Goal: Task Accomplishment & Management: Manage account settings

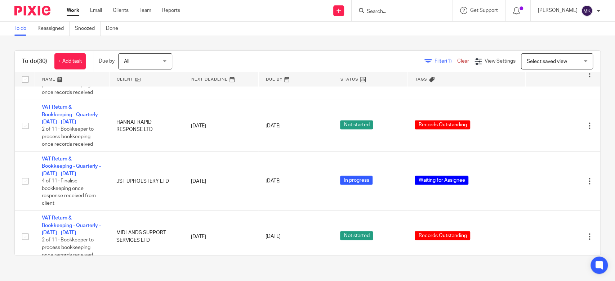
scroll to position [1041, 0]
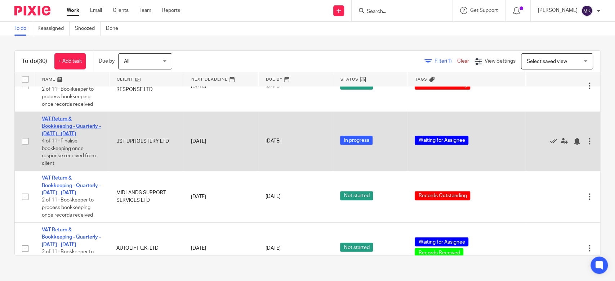
click at [57, 137] on link "VAT Return & Bookkeeping - Quarterly - [DATE] - [DATE]" at bounding box center [71, 127] width 59 height 20
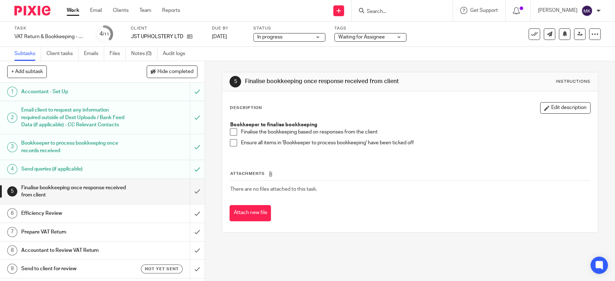
drag, startPoint x: 229, startPoint y: 132, endPoint x: 231, endPoint y: 142, distance: 9.8
click at [230, 132] on span at bounding box center [233, 132] width 7 height 7
click at [231, 142] on span at bounding box center [233, 142] width 7 height 7
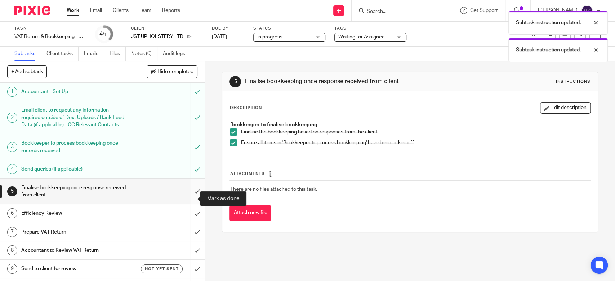
click at [187, 203] on input "submit" at bounding box center [102, 192] width 205 height 26
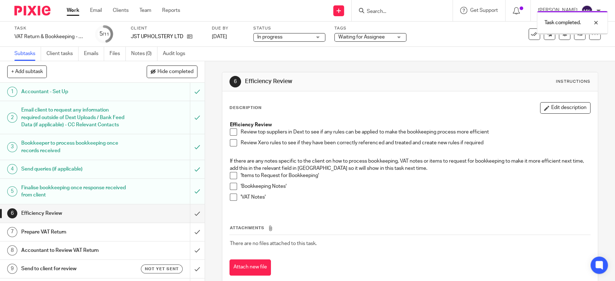
click at [231, 133] on span at bounding box center [233, 132] width 7 height 7
click at [233, 142] on span at bounding box center [233, 142] width 7 height 7
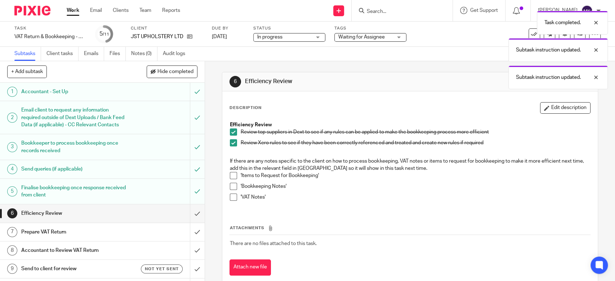
click at [232, 172] on span at bounding box center [233, 175] width 7 height 7
click at [230, 189] on span at bounding box center [233, 186] width 7 height 7
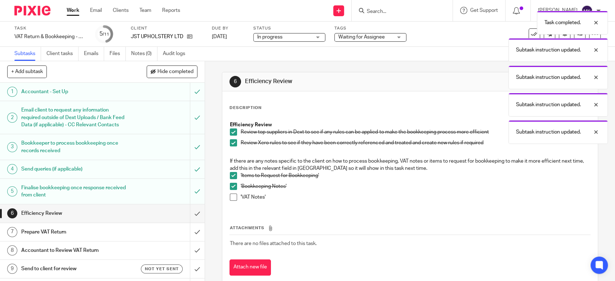
click at [230, 194] on span at bounding box center [233, 197] width 7 height 7
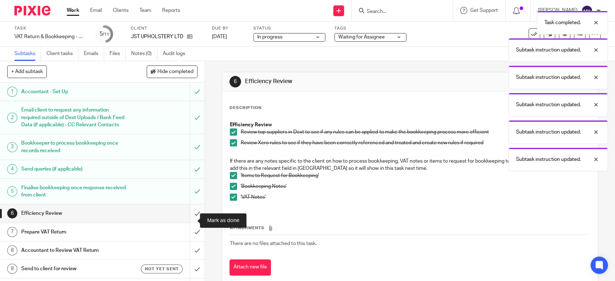
click at [189, 219] on input "submit" at bounding box center [102, 214] width 205 height 18
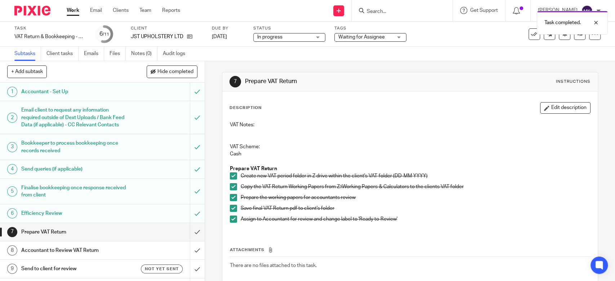
scroll to position [37, 0]
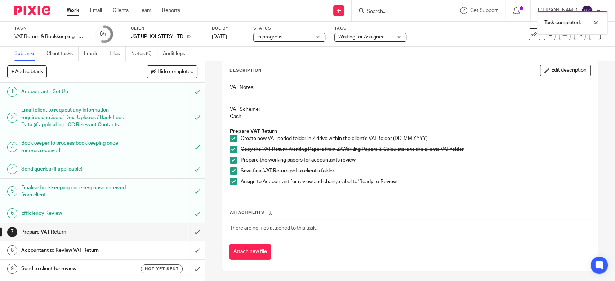
click at [230, 135] on span at bounding box center [233, 138] width 7 height 7
click at [230, 150] on span at bounding box center [233, 149] width 7 height 7
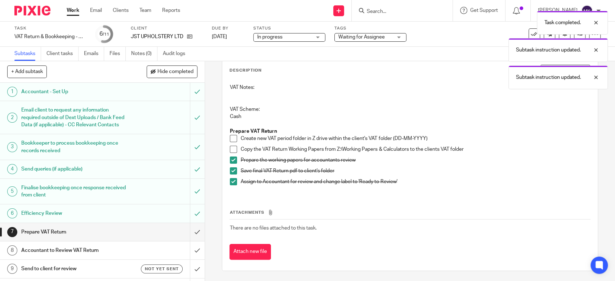
click at [230, 160] on span at bounding box center [233, 160] width 7 height 7
click at [230, 168] on span at bounding box center [233, 171] width 7 height 7
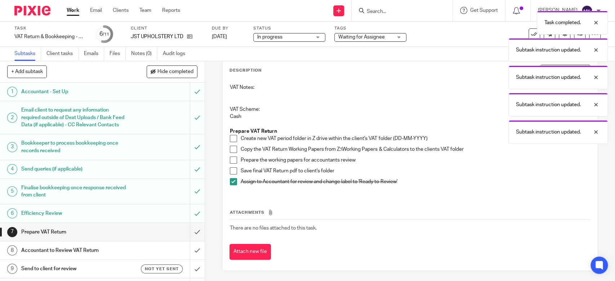
click at [230, 178] on span at bounding box center [233, 181] width 7 height 7
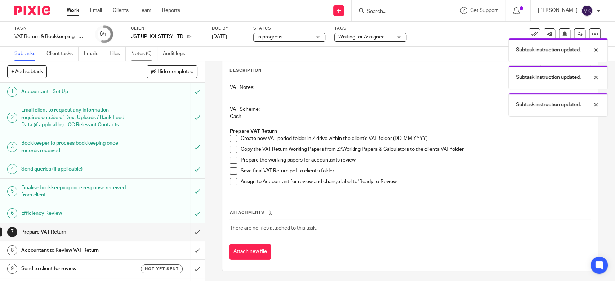
click at [138, 52] on link "Notes (0)" at bounding box center [144, 54] width 26 height 14
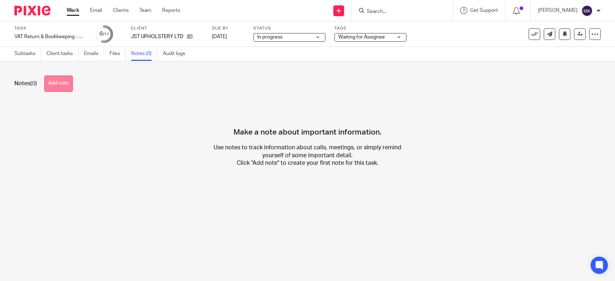
click at [72, 83] on button "Add note" at bounding box center [58, 84] width 28 height 16
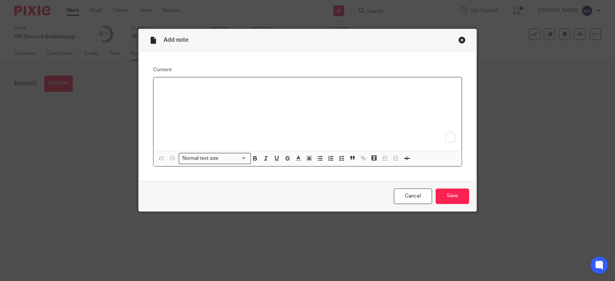
click at [165, 102] on div "To enrich screen reader interactions, please activate Accessibility in Grammarl…" at bounding box center [308, 114] width 308 height 74
click at [323, 86] on p "Dext Vat Prep - Done General" at bounding box center [307, 86] width 297 height 7
click at [190, 85] on p "Dext Vat Prep - Done General Ledger Check" at bounding box center [307, 86] width 297 height 7
click at [221, 84] on p "Dext Vat Prep -" at bounding box center [307, 86] width 297 height 7
click at [154, 87] on div "Dext Vat Prep - Done General Ledger Check" at bounding box center [308, 114] width 308 height 74
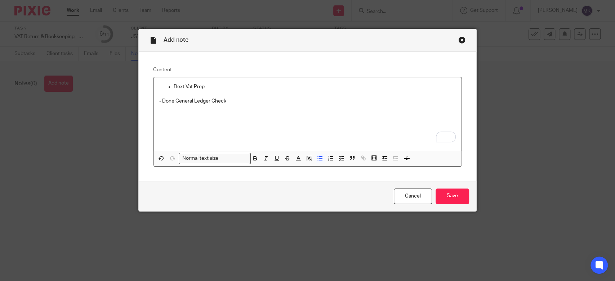
click at [159, 101] on p "- Done General Ledger Check" at bounding box center [307, 101] width 297 height 7
click at [189, 115] on div "Dext Vat Prep Done General Ledger Check" at bounding box center [308, 114] width 308 height 74
click at [174, 100] on p "Done General Ledger Check" at bounding box center [315, 101] width 282 height 7
click at [446, 198] on input "Save" at bounding box center [453, 196] width 34 height 15
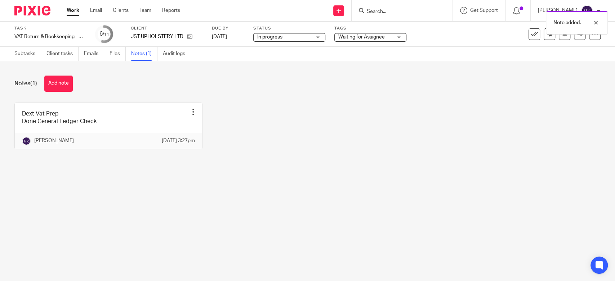
click at [359, 37] on span "Waiting for Assignee" at bounding box center [361, 37] width 46 height 5
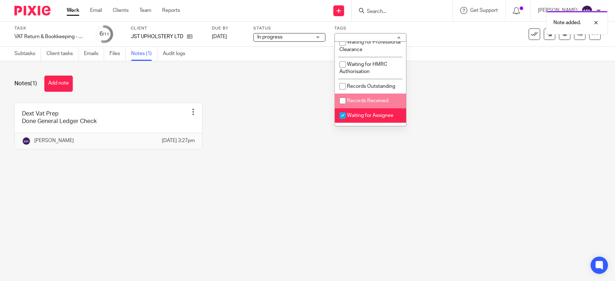
scroll to position [120, 0]
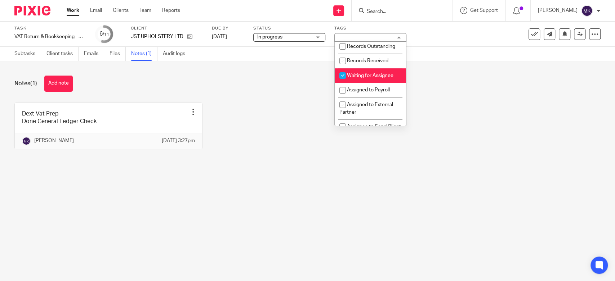
click at [381, 83] on li "Waiting for Assignee" at bounding box center [370, 75] width 71 height 15
checkbox input "false"
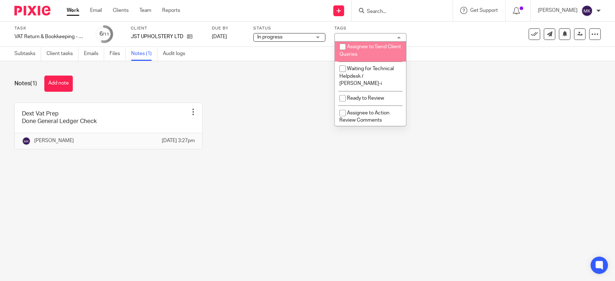
scroll to position [240, 0]
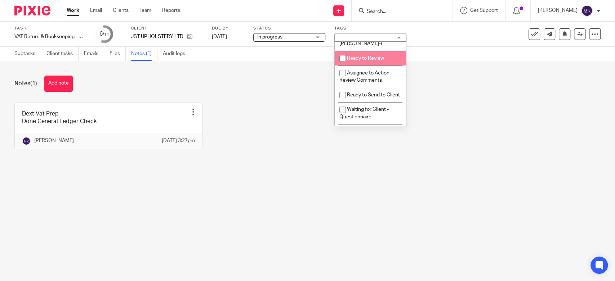
click at [375, 65] on li "Ready to Review" at bounding box center [370, 58] width 71 height 15
checkbox input "true"
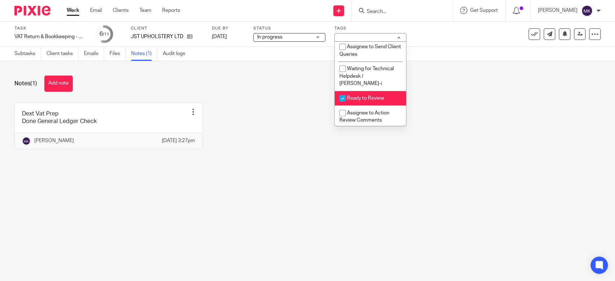
scroll to position [160, 0]
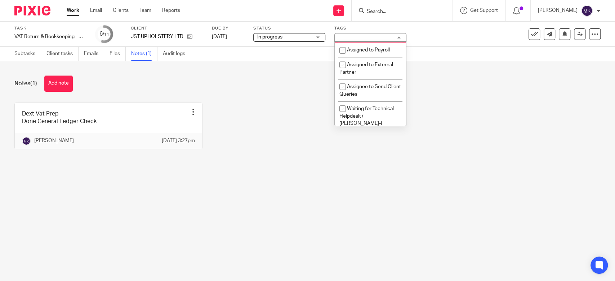
click at [388, 43] on li "Waiting for Assignee" at bounding box center [370, 35] width 71 height 15
checkbox input "true"
click at [449, 119] on div "Dext Vat Prep Done General Ledger Check Edit note Delete note Moiz Khatri 14 Au…" at bounding box center [301, 132] width 597 height 58
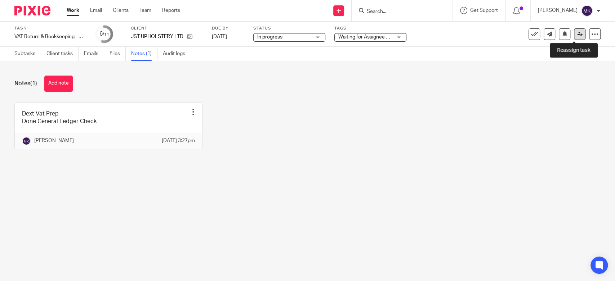
click at [574, 34] on link at bounding box center [580, 34] width 12 height 12
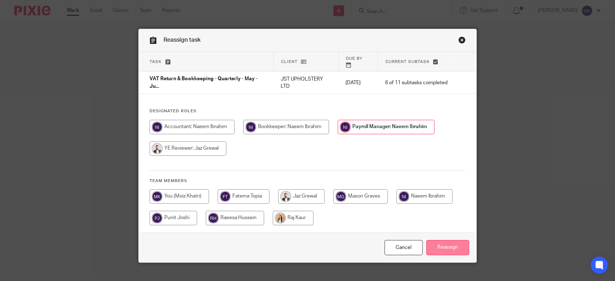
click at [455, 241] on input "Reassign" at bounding box center [447, 247] width 43 height 15
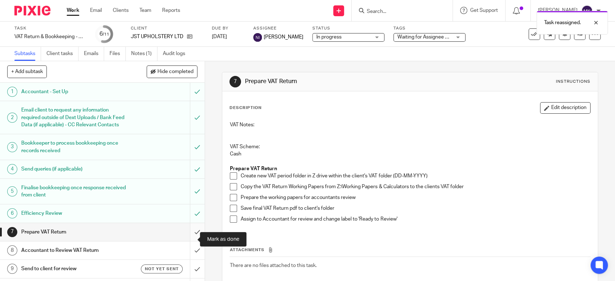
click at [193, 239] on input "submit" at bounding box center [102, 232] width 205 height 18
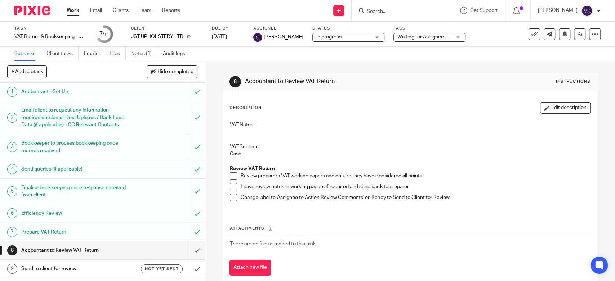
drag, startPoint x: 78, startPoint y: 134, endPoint x: 262, endPoint y: 141, distance: 184.3
click at [262, 141] on p at bounding box center [410, 139] width 360 height 7
click at [72, 10] on link "Work" at bounding box center [73, 10] width 13 height 7
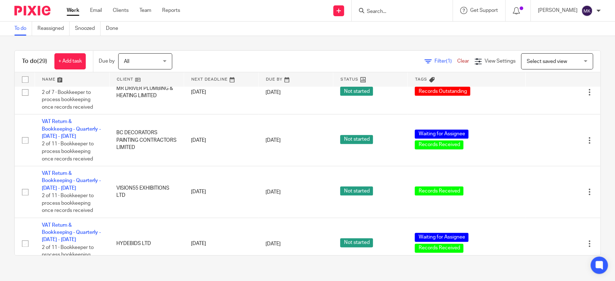
scroll to position [560, 0]
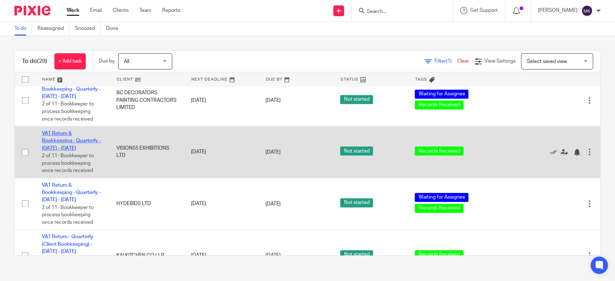
click at [68, 145] on link "VAT Return & Bookkeeping - Quarterly - [DATE] - [DATE]" at bounding box center [71, 141] width 59 height 20
